Goal: Task Accomplishment & Management: Use online tool/utility

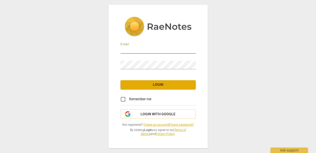
click at [143, 47] on input "email" at bounding box center [157, 50] width 75 height 7
type input "[PERSON_NAME][EMAIL_ADDRESS][DOMAIN_NAME]"
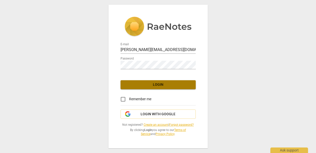
click at [159, 82] on span "Login" at bounding box center [157, 84] width 67 height 5
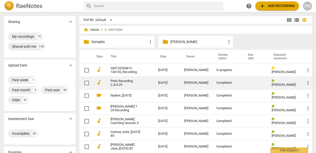
click at [110, 82] on link "Pinto Recording 2_8.4.25" at bounding box center [125, 83] width 30 height 8
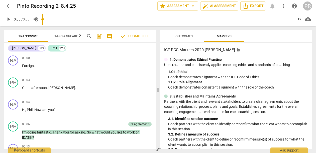
click at [228, 34] on span "Markers" at bounding box center [224, 36] width 27 height 7
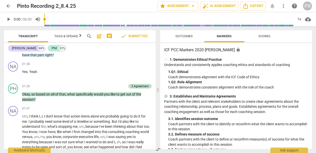
scroll to position [185, 0]
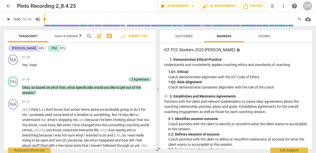
click at [8, 6] on span "arrow_back" at bounding box center [9, 6] width 6 height 6
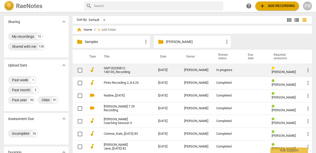
click at [104, 68] on link "GMT20250812-140135_Recording" at bounding box center [122, 71] width 36 height 8
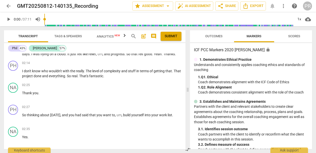
scroll to position [227, 0]
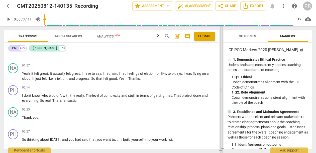
drag, startPoint x: 158, startPoint y: 89, endPoint x: 221, endPoint y: 84, distance: 63.6
click at [221, 84] on span at bounding box center [221, 89] width 3 height 127
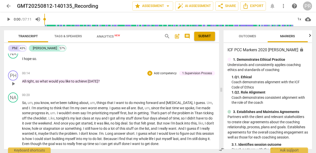
scroll to position [66, 0]
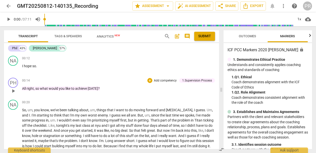
click at [164, 79] on p "Add competency" at bounding box center [165, 81] width 24 height 5
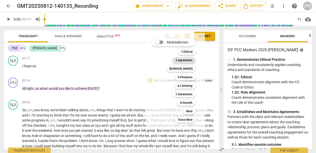
click at [192, 61] on b "3.Agreement" at bounding box center [183, 60] width 17 height 6
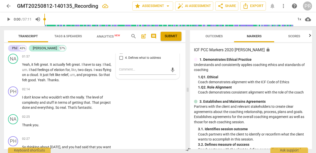
scroll to position [293, 0]
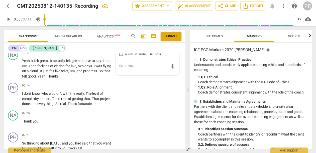
click at [119, 39] on input "1. Identifies session outcome" at bounding box center [121, 36] width 8 height 6
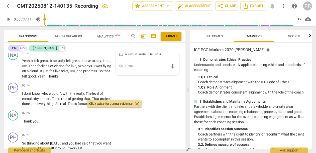
click at [154, 32] on span "Publish" at bounding box center [150, 30] width 8 height 4
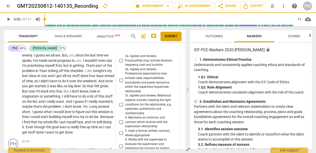
checkbox input "true"
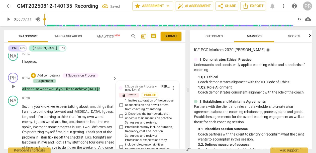
scroll to position [72, 0]
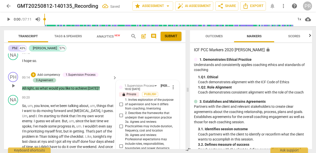
click at [171, 90] on span "more_vert" at bounding box center [173, 87] width 6 height 6
click at [178, 103] on li "Delete" at bounding box center [176, 101] width 17 height 10
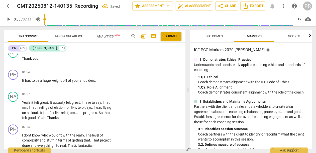
scroll to position [240, 0]
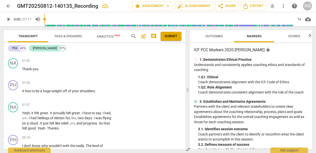
click at [108, 41] on p "Add competency" at bounding box center [99, 38] width 24 height 5
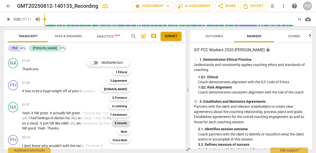
click at [127, 122] on b "8.Growth" at bounding box center [121, 123] width 12 height 6
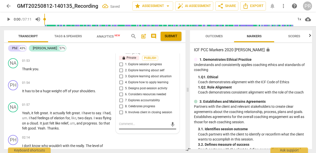
scroll to position [357, 0]
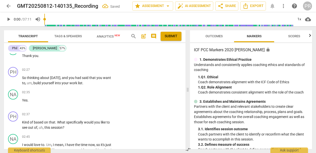
checkbox input "true"
click at [31, 41] on span "done" at bounding box center [26, 39] width 9 height 4
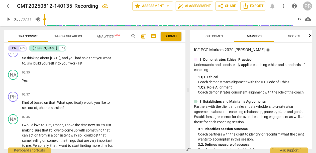
scroll to position [379, 0]
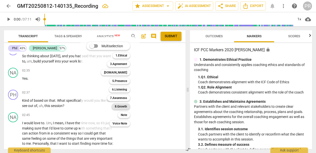
click at [127, 106] on b "8.Growth" at bounding box center [121, 107] width 12 height 6
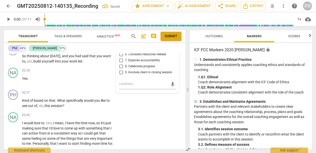
scroll to position [481, 0]
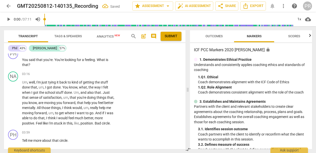
checkbox input "true"
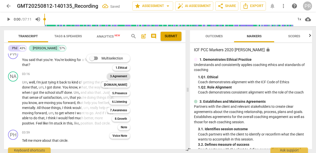
click at [127, 75] on b "3.Agreement" at bounding box center [118, 76] width 17 height 6
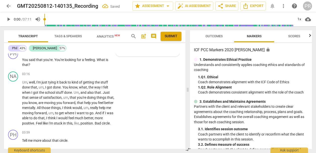
scroll to position [549, 0]
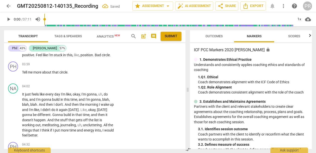
checkbox input "true"
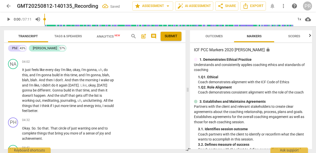
scroll to position [574, 0]
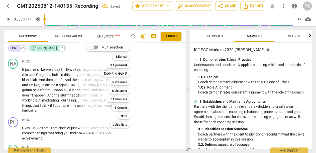
scroll to position [488, 0]
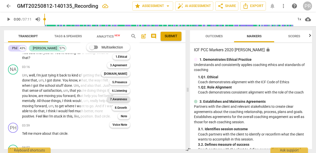
click at [127, 99] on b "7.Awareness" at bounding box center [118, 99] width 17 height 6
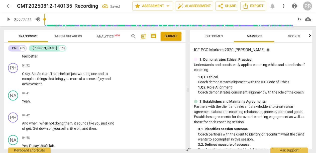
scroll to position [626, 0]
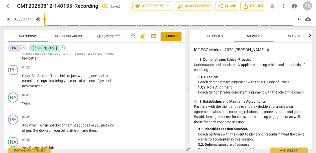
checkbox input "true"
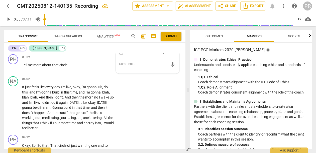
scroll to position [553, 0]
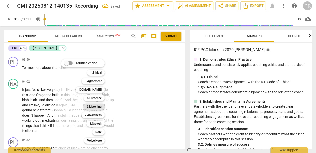
click at [102, 105] on b "6.Listening" at bounding box center [94, 107] width 15 height 6
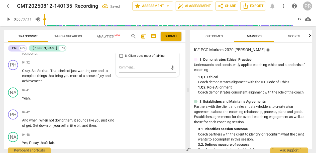
scroll to position [631, 0]
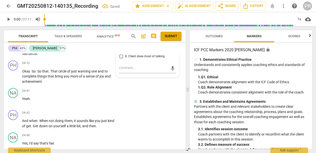
checkbox input "true"
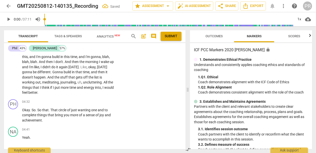
scroll to position [595, 0]
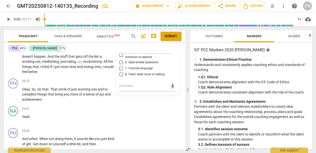
scroll to position [605, 0]
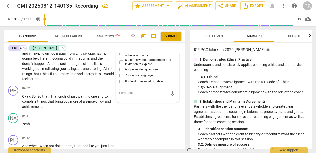
click at [177, 77] on li "Delete" at bounding box center [176, 77] width 17 height 10
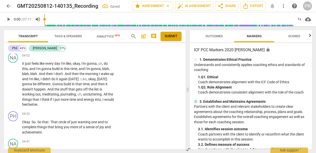
scroll to position [574, 0]
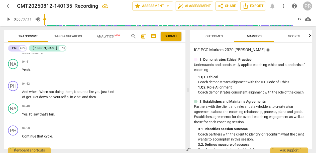
scroll to position [669, 0]
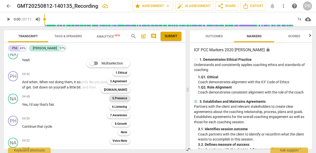
click at [127, 99] on b "5.Presence" at bounding box center [119, 98] width 15 height 6
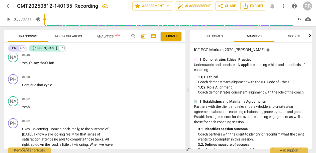
scroll to position [711, 0]
click at [176, 87] on li "Delete" at bounding box center [176, 85] width 17 height 10
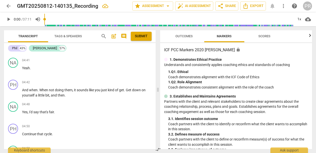
scroll to position [585, 0]
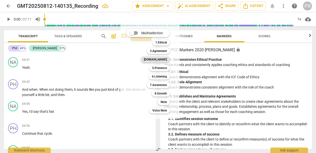
click at [163, 58] on b "[DOMAIN_NAME]" at bounding box center [155, 60] width 23 height 6
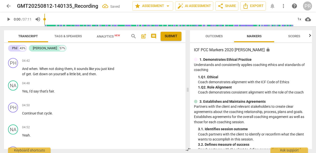
scroll to position [746, 0]
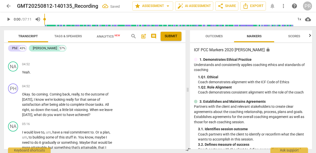
checkbox input "true"
